Goal: Task Accomplishment & Management: Use online tool/utility

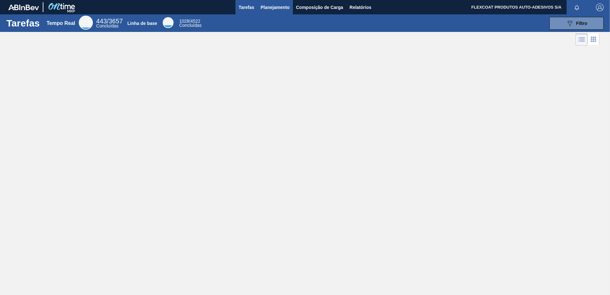
click at [275, 8] on span "Planejamento" at bounding box center [274, 8] width 29 height 8
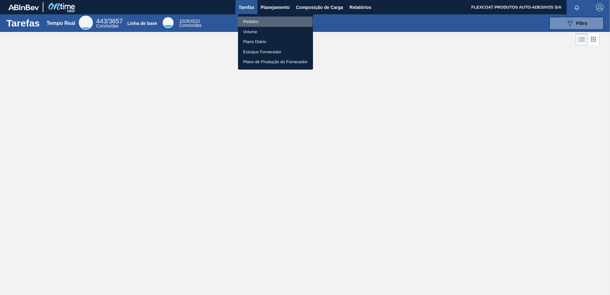
click at [253, 22] on li "Pedidos" at bounding box center [275, 22] width 75 height 10
